Goal: Use online tool/utility: Use online tool/utility

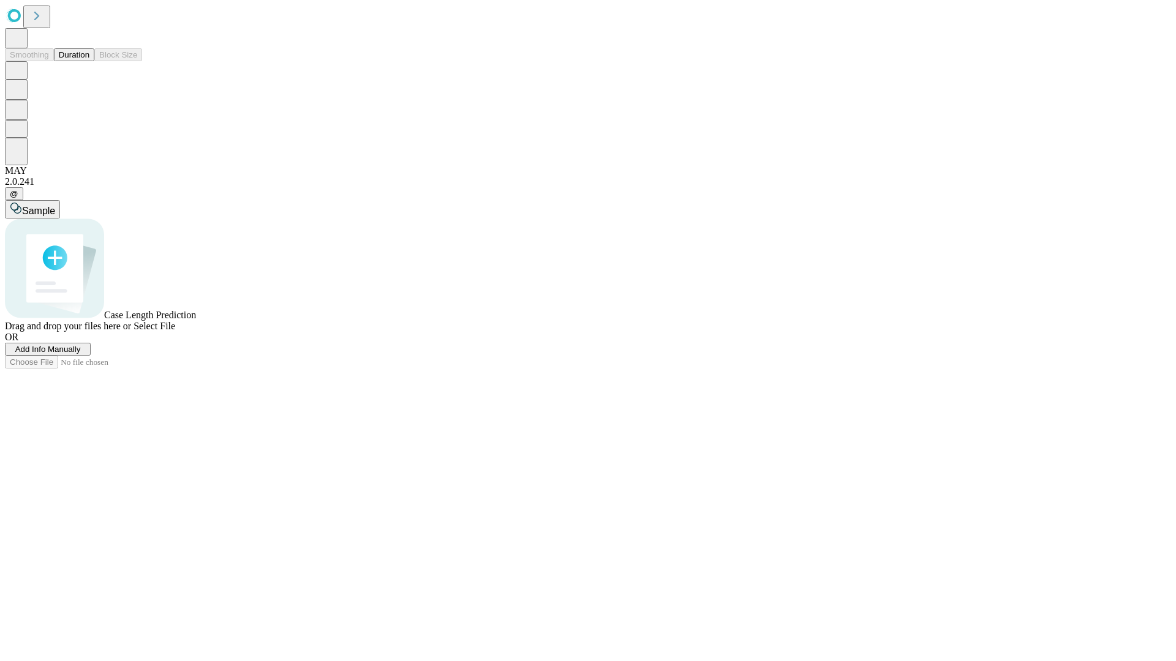
click at [89, 61] on button "Duration" at bounding box center [74, 54] width 40 height 13
click at [55, 206] on span "Sample" at bounding box center [38, 211] width 33 height 10
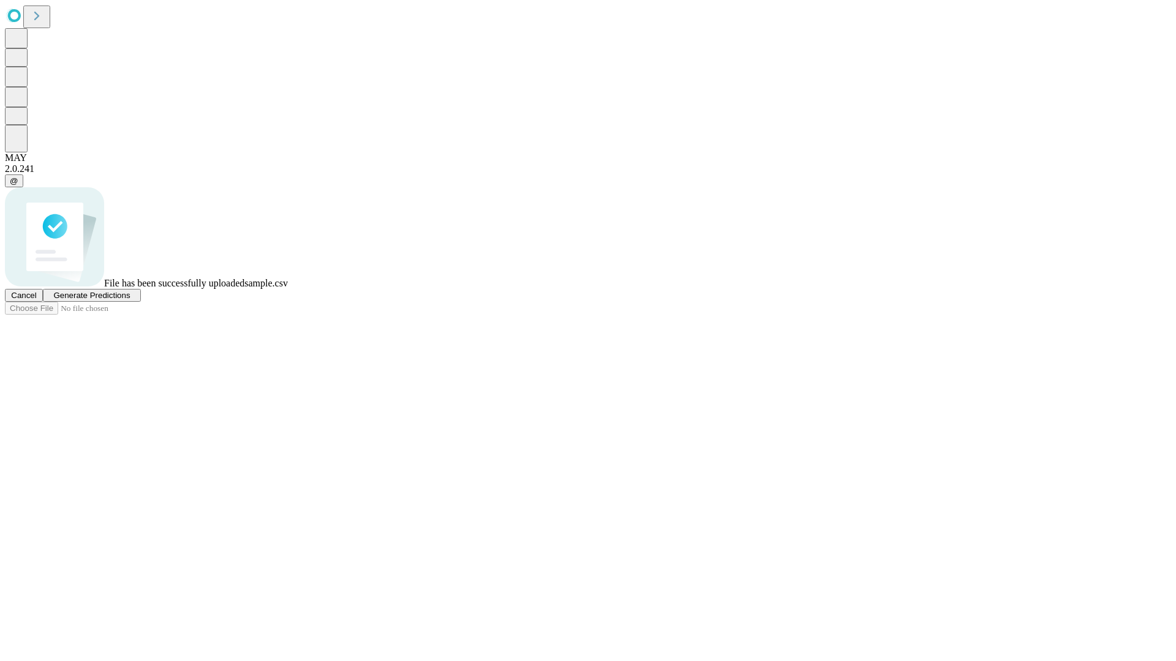
click at [130, 300] on span "Generate Predictions" at bounding box center [91, 295] width 77 height 9
